Goal: Task Accomplishment & Management: Use online tool/utility

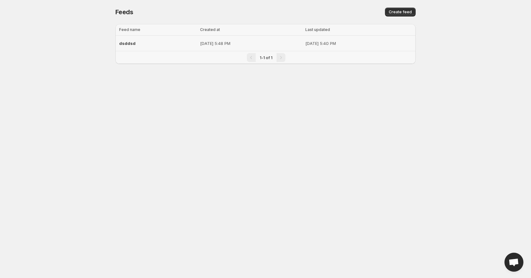
click at [122, 47] on div "dsddsd" at bounding box center [157, 43] width 77 height 11
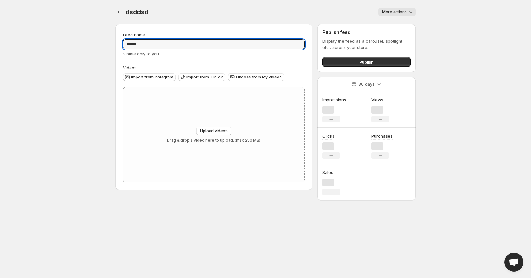
click at [123, 44] on input "******" at bounding box center [214, 44] width 182 height 10
click at [108, 98] on div "dsddsd. This page is ready dsddsd More actions More actions More actions Feed n…" at bounding box center [266, 100] width 316 height 200
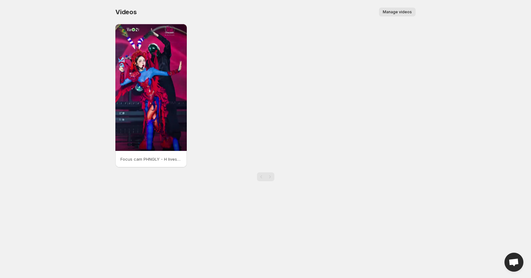
click at [243, 100] on div "Focus cam PHNGLY - H livestage2 [PERSON_NAME]" at bounding box center [265, 95] width 301 height 143
click at [400, 7] on div "Videos. This page is ready Videos Manage videos More actions Manage videos" at bounding box center [265, 12] width 301 height 24
click at [399, 11] on span "Manage videos" at bounding box center [397, 11] width 29 height 5
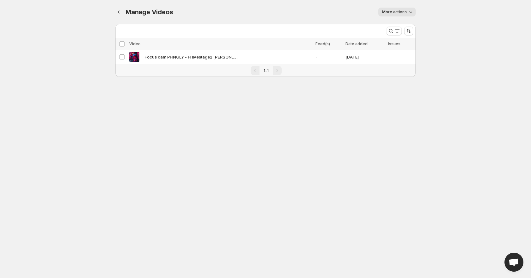
click at [412, 13] on icon "button" at bounding box center [411, 12] width 6 height 6
click at [453, 44] on body "Home Feeds Videos Subscription Settings Manage Videos. This page is ready Manag…" at bounding box center [265, 139] width 531 height 278
click at [118, 13] on icon "Manage Videos" at bounding box center [120, 12] width 6 height 6
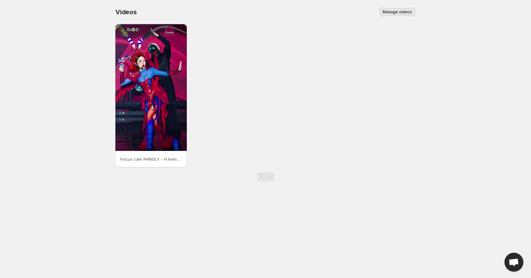
click at [395, 11] on span "Manage videos" at bounding box center [397, 11] width 29 height 5
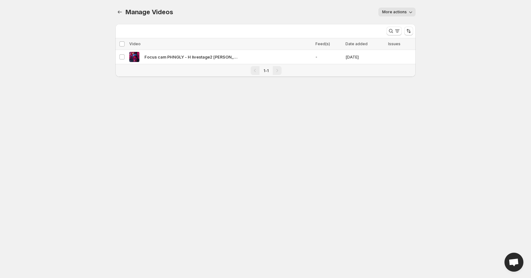
click at [395, 11] on span "More actions" at bounding box center [394, 11] width 25 height 5
click at [401, 23] on span "Regenerate missing previews" at bounding box center [412, 25] width 59 height 5
click at [412, 15] on icon "button" at bounding box center [411, 12] width 6 height 6
click at [294, 101] on body "Home Feeds Videos Subscription Settings Manage Videos. This page is ready Manag…" at bounding box center [265, 139] width 531 height 278
click at [122, 11] on icon "Manage Videos" at bounding box center [120, 12] width 6 height 6
